Goal: Transaction & Acquisition: Purchase product/service

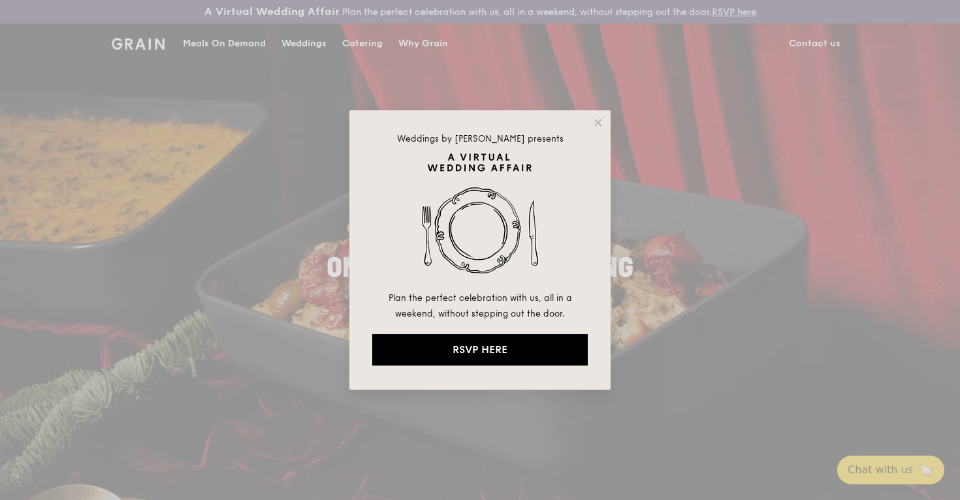
click at [588, 120] on div "Weddings by [PERSON_NAME] presents Plan the perfect celebration with us, all in…" at bounding box center [479, 249] width 261 height 279
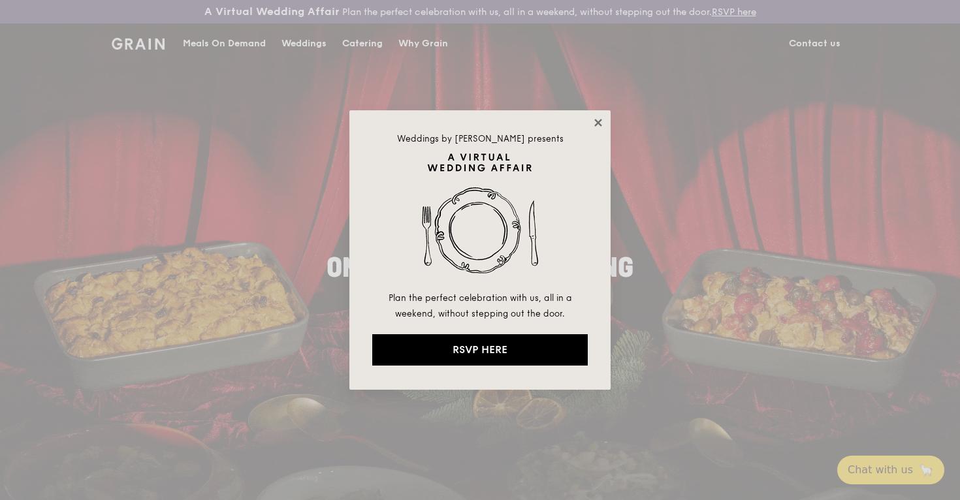
click at [592, 120] on icon at bounding box center [598, 123] width 12 height 12
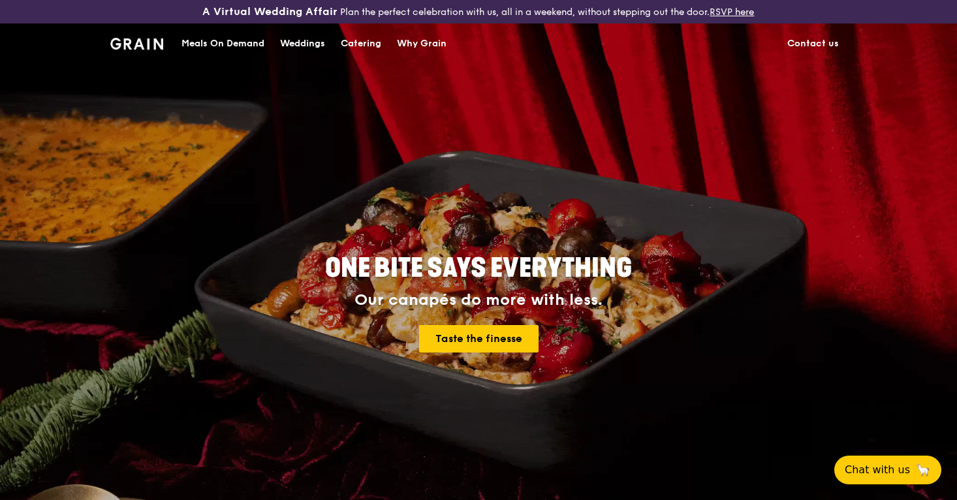
click at [253, 43] on div "Meals On Demand" at bounding box center [223, 43] width 83 height 39
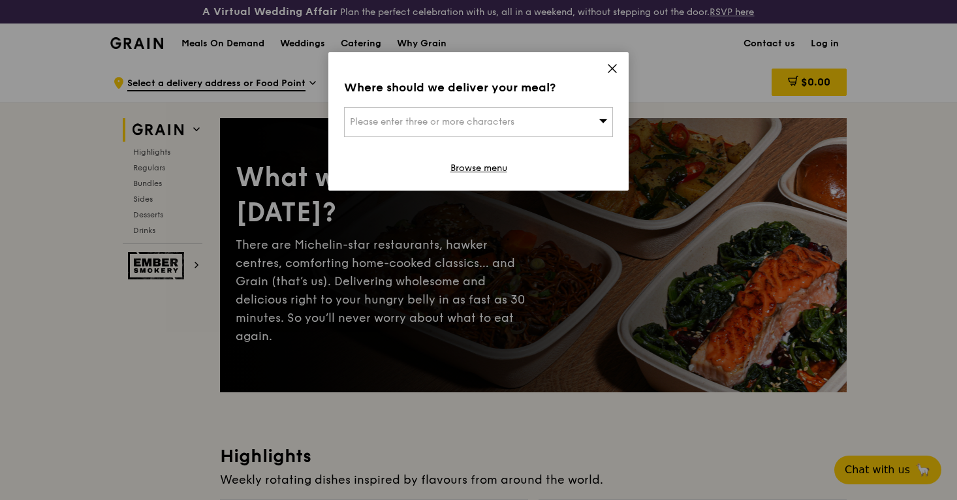
click at [612, 71] on icon at bounding box center [613, 69] width 12 height 12
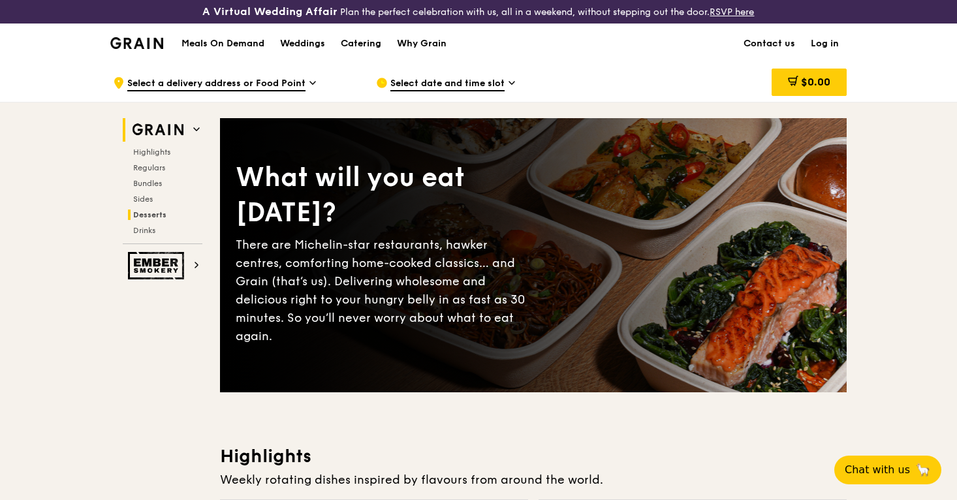
click at [159, 214] on span "Desserts" at bounding box center [149, 214] width 33 height 9
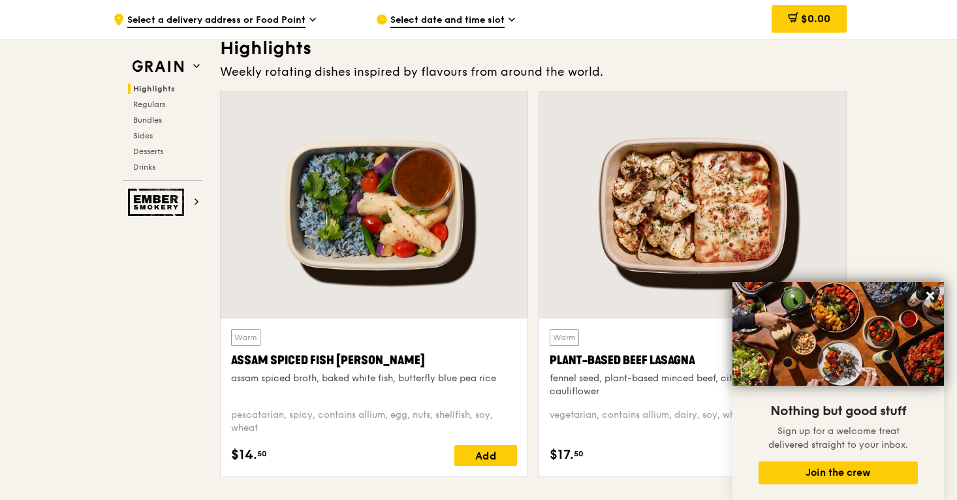
scroll to position [407, 0]
